Goal: Task Accomplishment & Management: Use online tool/utility

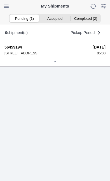
click at [57, 64] on div at bounding box center [54, 62] width 101 height 4
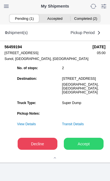
scroll to position [69, 0]
click at [0, 0] on slot "Accept" at bounding box center [0, 0] width 0 height 0
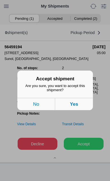
click at [80, 111] on button "Yes" at bounding box center [74, 104] width 38 height 12
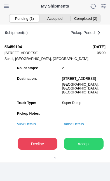
scroll to position [0, 0]
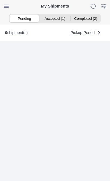
click at [0, 0] on slot "My Shipments" at bounding box center [0, 0] width 0 height 0
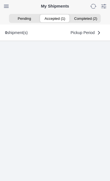
click at [52, 22] on ion-segment-button "Accepted (1)" at bounding box center [55, 19] width 30 height 8
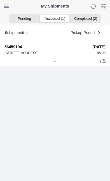
click at [58, 64] on div at bounding box center [54, 62] width 101 height 4
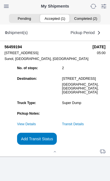
scroll to position [61, 0]
click at [0, 0] on slot "Add Transit Status" at bounding box center [0, 0] width 0 height 0
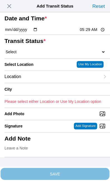
click at [98, 33] on input "05:29" at bounding box center [92, 30] width 26 height 6
type input "05:00"
click at [42, 55] on select "Select Arrive at Drop Off Arrive at Pickup Break Start Break Stop Depart Drop O…" at bounding box center [54, 51] width 101 height 5
select select "ARVPULOC"
click at [47, 83] on div "Location" at bounding box center [52, 77] width 96 height 12
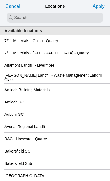
click at [15, 18] on input "search text" at bounding box center [55, 18] width 96 height 10
type input "sunol"
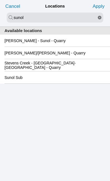
click at [0, 0] on slot "[PERSON_NAME] - Sunol - Quarry" at bounding box center [0, 0] width 0 height 0
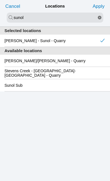
click at [0, 0] on slot "Apply" at bounding box center [0, 0] width 0 height 0
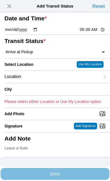
type input "Sunol"
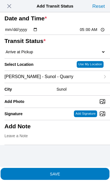
click at [84, 172] on span "SAVE" at bounding box center [54, 174] width 101 height 4
